Goal: Communication & Community: Answer question/provide support

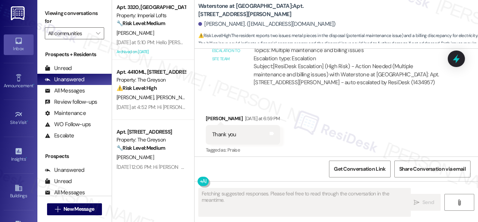
scroll to position [2883, 0]
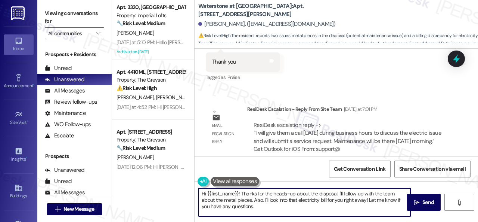
drag, startPoint x: 246, startPoint y: 195, endPoint x: 273, endPoint y: 209, distance: 30.4
click at [273, 209] on textarea "Hi {{first_name}}! Thanks for the heads-up about the disposal. I'll follow up w…" at bounding box center [305, 202] width 212 height 28
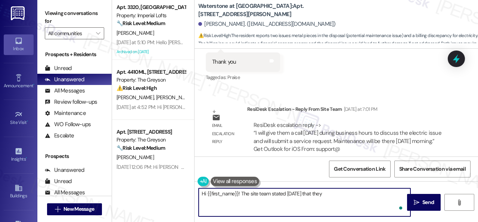
paste textarea "during business hours to discuss the electric issue and will submit a service r…"
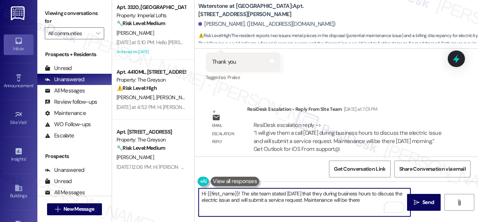
click at [330, 194] on textarea "Hi {{first_name}}! The site team stated yesterday that they during business hou…" at bounding box center [305, 202] width 212 height 28
click at [404, 200] on textarea "Hi {{first_name}}! The site team stated yesterday that they will call you today…" at bounding box center [305, 202] width 212 height 28
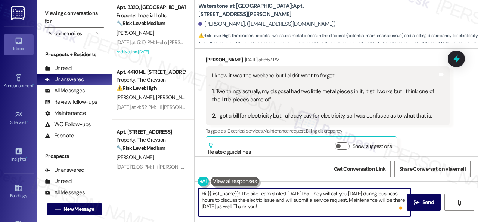
scroll to position [2621, 0]
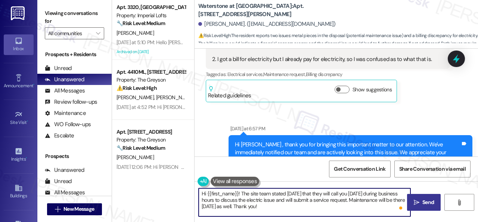
type textarea "Hi {{first_name}}! The site team stated yesterday that they will call you today…"
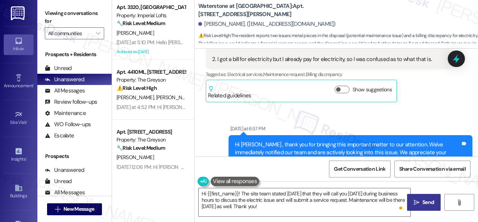
click at [414, 201] on icon "" at bounding box center [417, 202] width 6 height 6
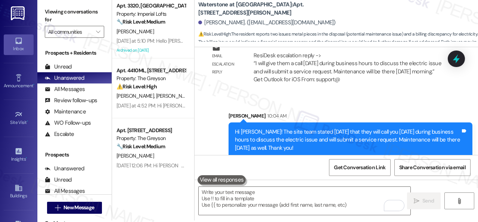
scroll to position [2, 0]
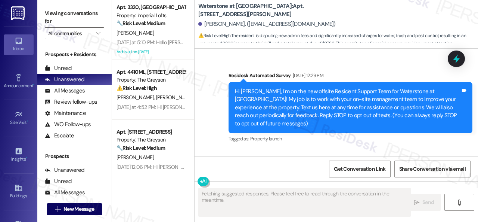
scroll to position [7314, 0]
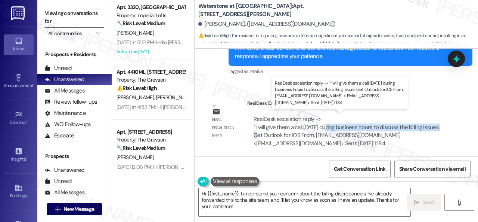
drag, startPoint x: 327, startPoint y: 125, endPoint x: 268, endPoint y: 134, distance: 60.5
click at [268, 134] on div "ResiDesk escalation reply -> “I will give them a call tomorrow during business …" at bounding box center [346, 130] width 185 height 31
copy div "during business hours to discuss the billing issues"
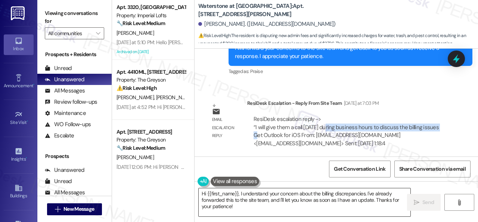
drag, startPoint x: 240, startPoint y: 193, endPoint x: 247, endPoint y: 210, distance: 18.4
click at [247, 210] on textarea "Hi {{first_name}}, I understand your concern about the billing discrepancies. I…" at bounding box center [305, 202] width 212 height 28
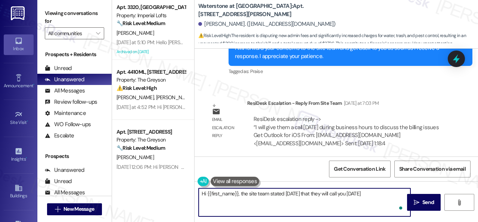
paste textarea "during business hours to discuss the billing issues"
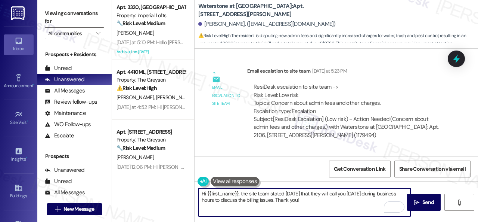
scroll to position [7164, 0]
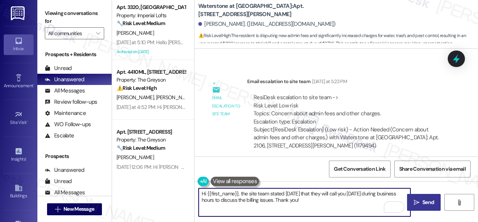
type textarea "Hi {{first_name}}, the site team stated yesterday that they will call you today…"
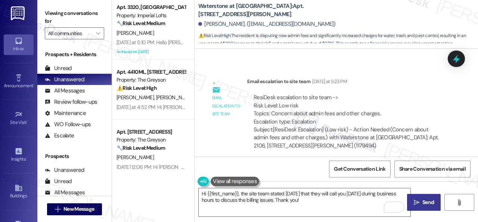
click at [423, 202] on span "Send" at bounding box center [429, 202] width 12 height 8
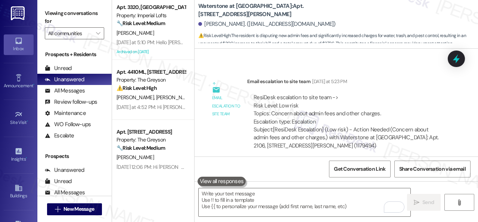
scroll to position [6887, 0]
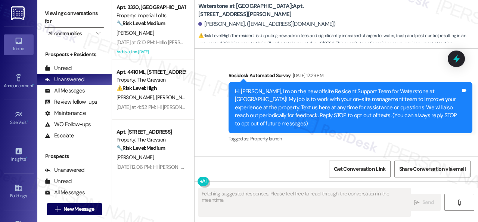
scroll to position [7385, 0]
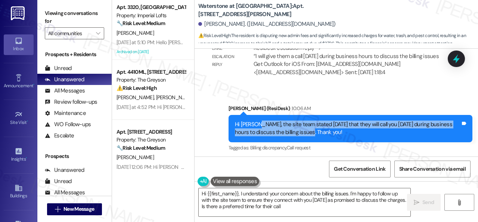
type textarea "Hi {{first_name}}, I understand your concern about the billing issues. I'm happ…"
drag, startPoint x: 253, startPoint y: 123, endPoint x: 321, endPoint y: 130, distance: 68.0
click at [321, 130] on div "Hi Karyl, the site team stated yesterday that they will call you today during b…" at bounding box center [348, 128] width 226 height 16
copy div "the site team stated yesterday that they will call you today during business ho…"
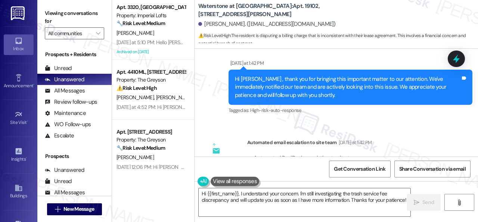
scroll to position [14840, 0]
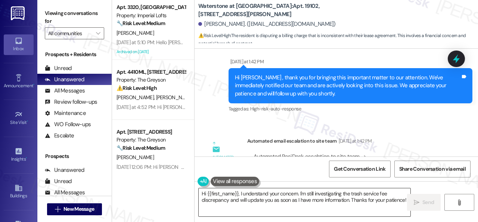
click at [343, 199] on textarea "Hi {{first_name}}, I understand your concern. I'm still investigating the trash…" at bounding box center [305, 202] width 212 height 28
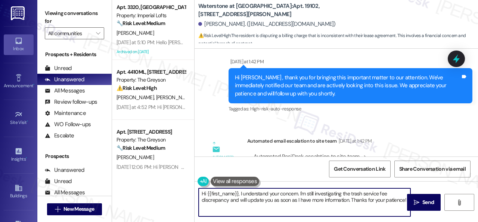
click at [313, 199] on textarea "Hi {{first_name}}, I understand your concern. I'm still investigating the trash…" at bounding box center [305, 202] width 212 height 28
drag, startPoint x: 240, startPoint y: 193, endPoint x: 421, endPoint y: 201, distance: 181.1
click at [421, 201] on div "Hi {{first_name}}, I understand your concern. I'm still investigating the trash…" at bounding box center [337, 209] width 284 height 56
paste textarea "the site team stated yesterday that they will call you today during business ho…"
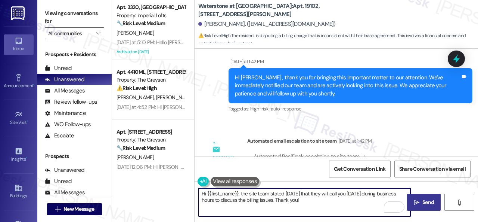
type textarea "Hi {{first_name}}, the site team stated yesterday that they will call you today…"
click at [423, 200] on span "Send" at bounding box center [429, 202] width 12 height 8
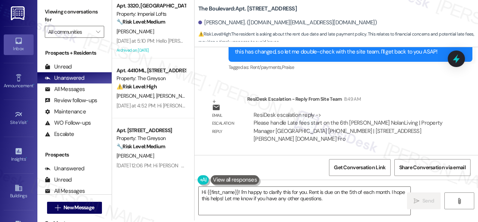
scroll to position [2, 0]
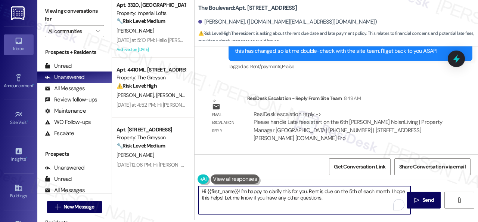
drag, startPoint x: 241, startPoint y: 190, endPoint x: 334, endPoint y: 197, distance: 93.8
click at [334, 197] on textarea "Hi {{first_name}}! I'm happy to clarify this for you. Rent is due on the 5th of…" at bounding box center [305, 200] width 212 height 28
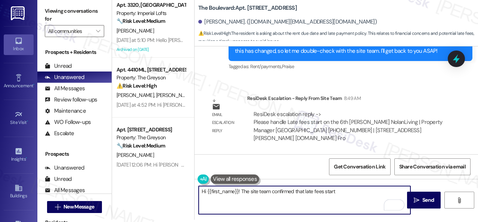
scroll to position [2641, 0]
type textarea "Hi {{first_name}}! The site team confirmed that late fees start on the 6th. Tha…"
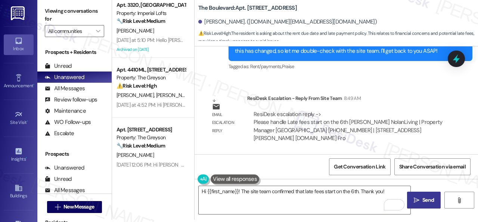
click at [425, 200] on span "Send" at bounding box center [429, 200] width 12 height 8
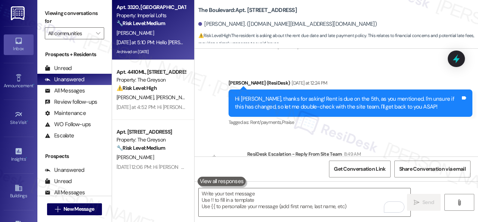
scroll to position [2573, 0]
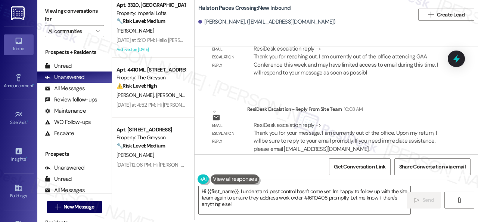
scroll to position [8642, 0]
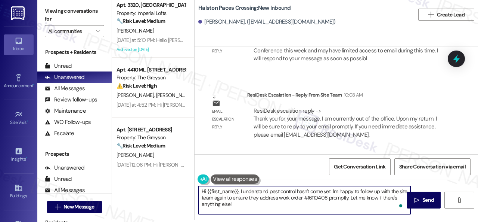
drag, startPoint x: 234, startPoint y: 207, endPoint x: 240, endPoint y: 190, distance: 18.2
click at [240, 190] on textarea "Hi {{first_name}}, I understand pest control hasn't come yet. I'm happy to foll…" at bounding box center [305, 200] width 212 height 28
paste textarea "The site team stated that they sincerely apologize that pest control did not se…"
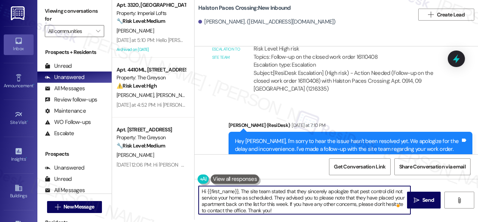
scroll to position [0, 0]
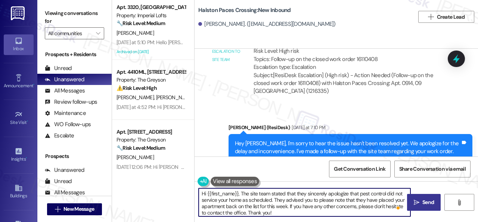
type textarea "Hi {{first_name}}, The site team stated that they sincerely apologize that pest…"
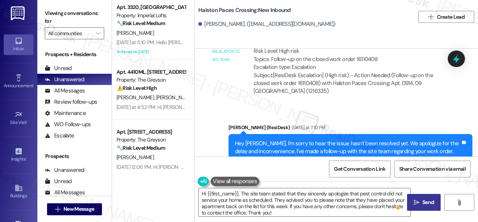
click at [423, 204] on span "Send" at bounding box center [429, 202] width 12 height 8
